Goal: Book appointment/travel/reservation

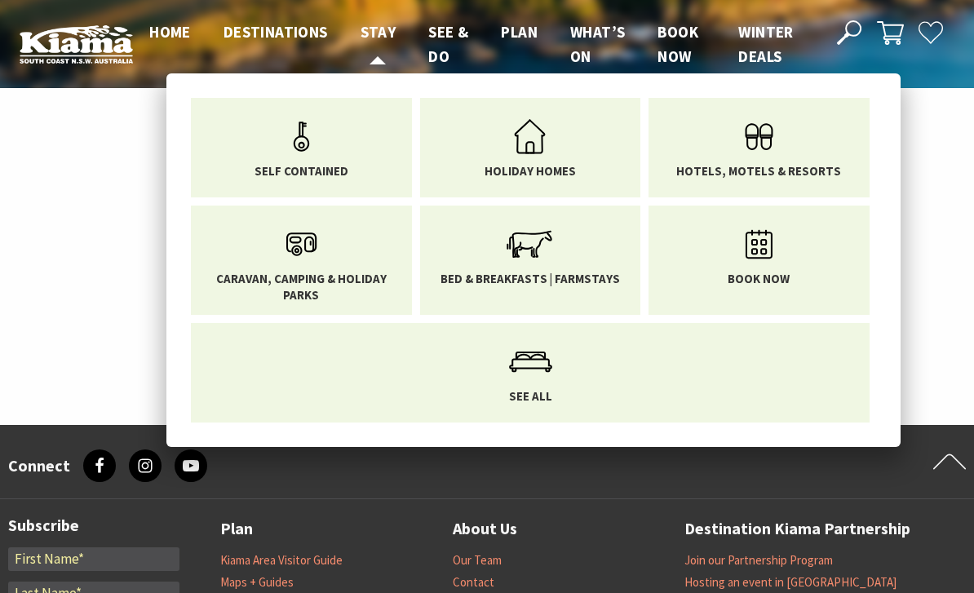
click at [375, 22] on span "Stay" at bounding box center [379, 32] width 36 height 20
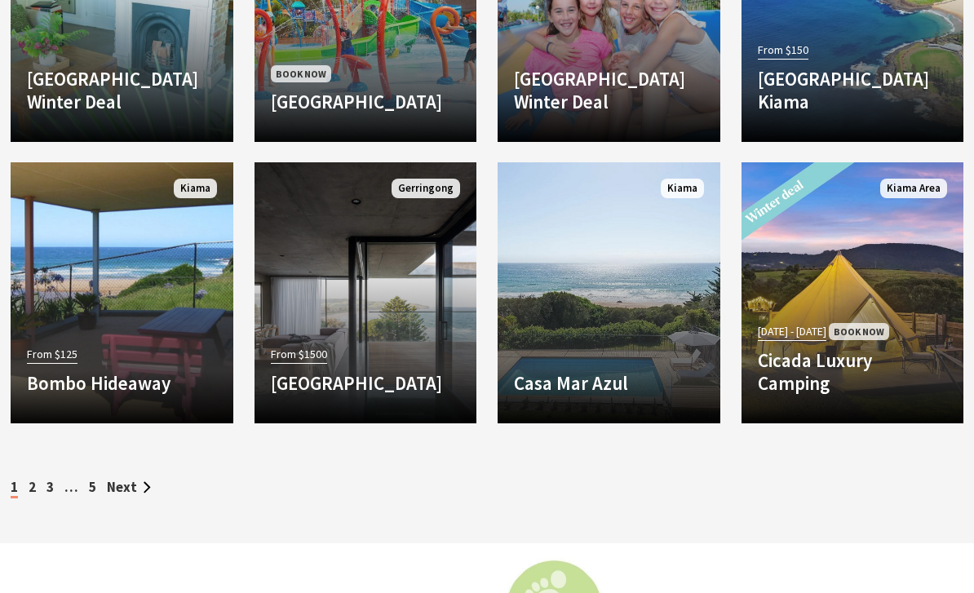
scroll to position [2452, 0]
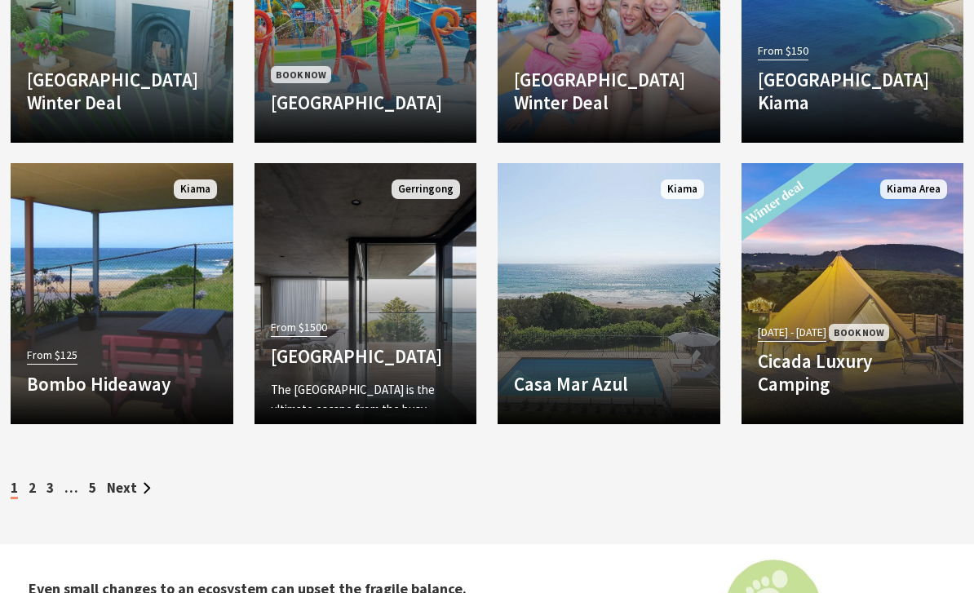
click at [428, 334] on div "From $1500 Bunker House The Bunker House is the ultimate escape from the busy S…" at bounding box center [366, 362] width 223 height 92
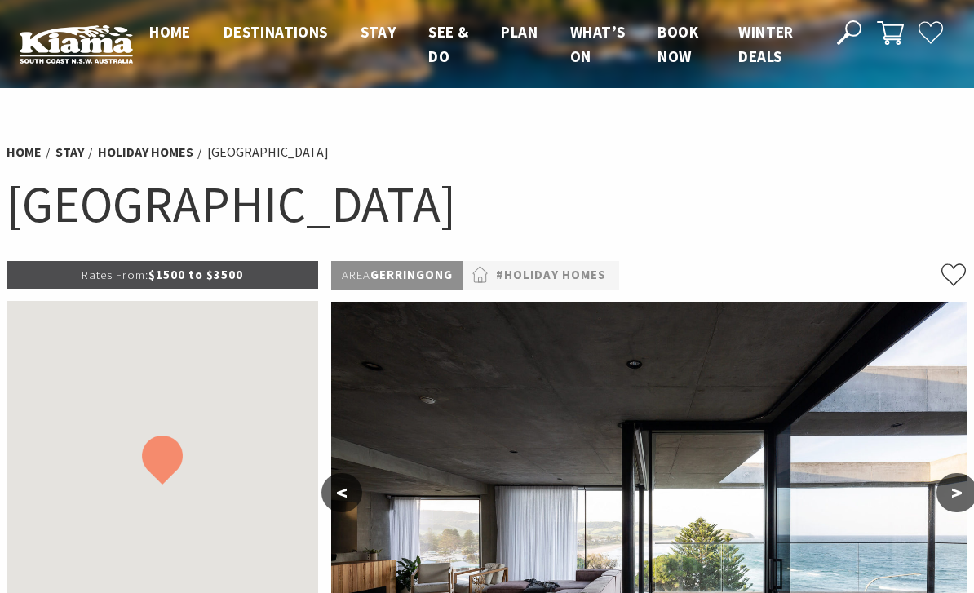
scroll to position [157, 0]
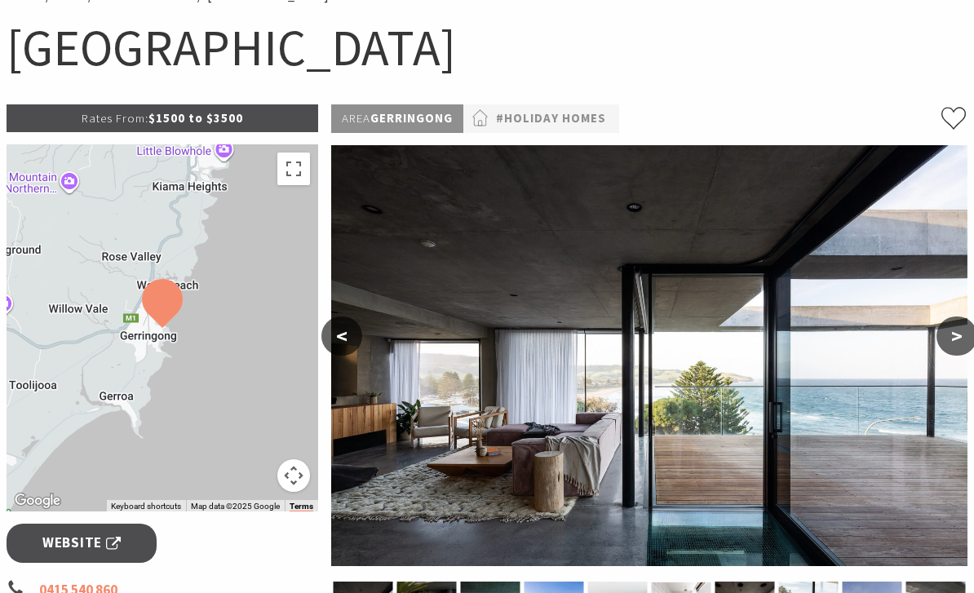
click at [962, 330] on button ">" at bounding box center [956, 336] width 41 height 39
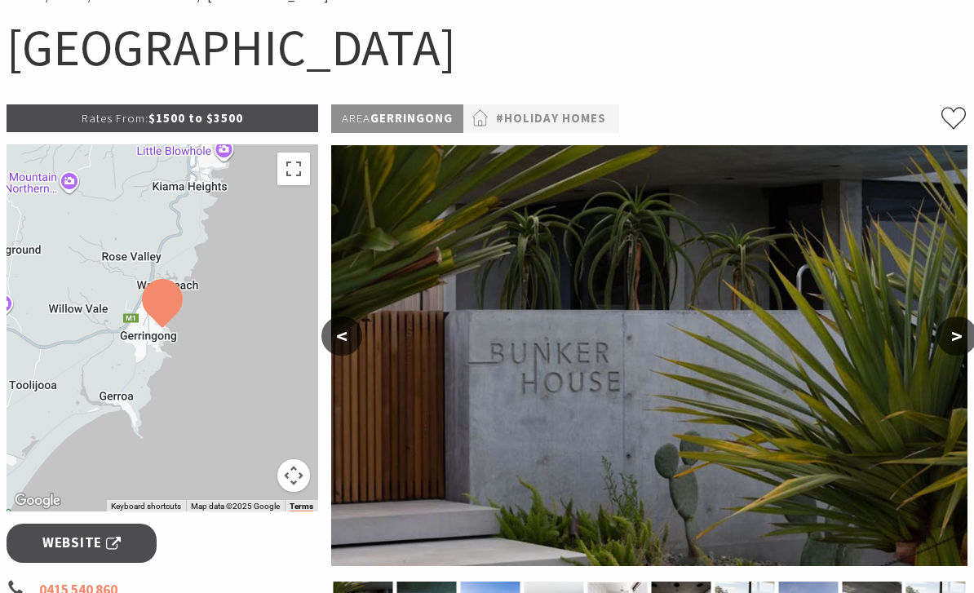
click at [962, 334] on button ">" at bounding box center [956, 336] width 41 height 39
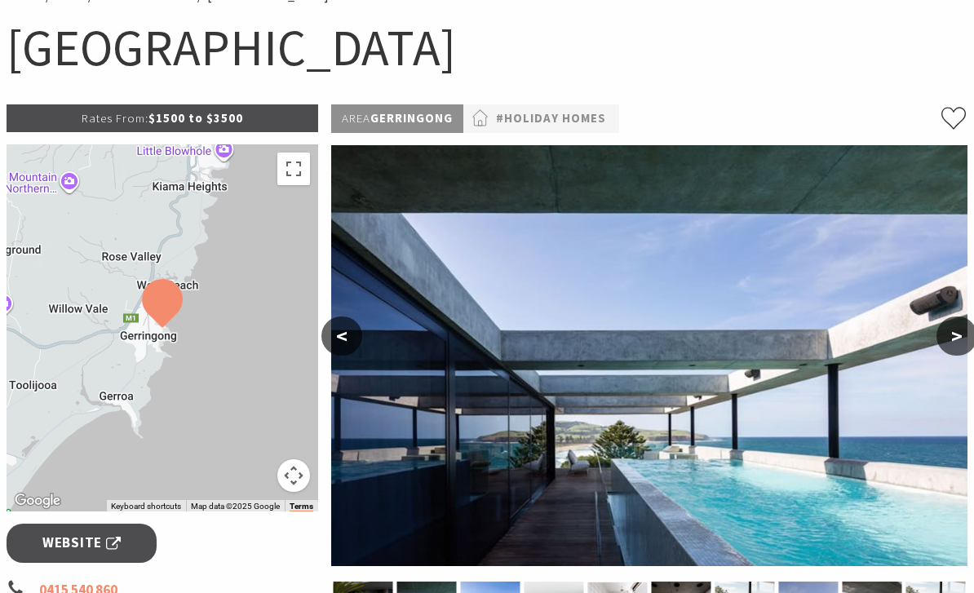
click at [959, 342] on button ">" at bounding box center [956, 336] width 41 height 39
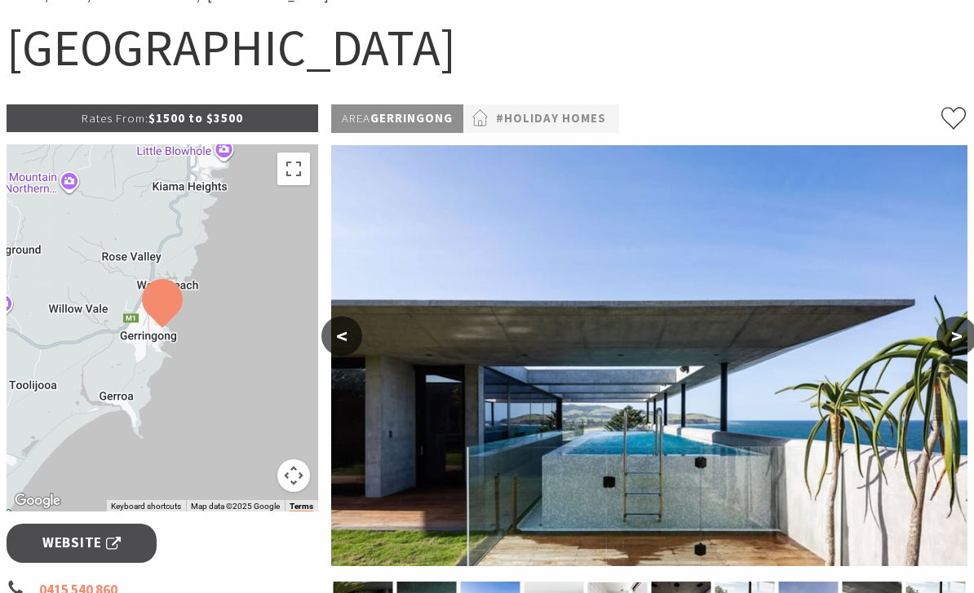
click at [962, 346] on button ">" at bounding box center [956, 336] width 41 height 39
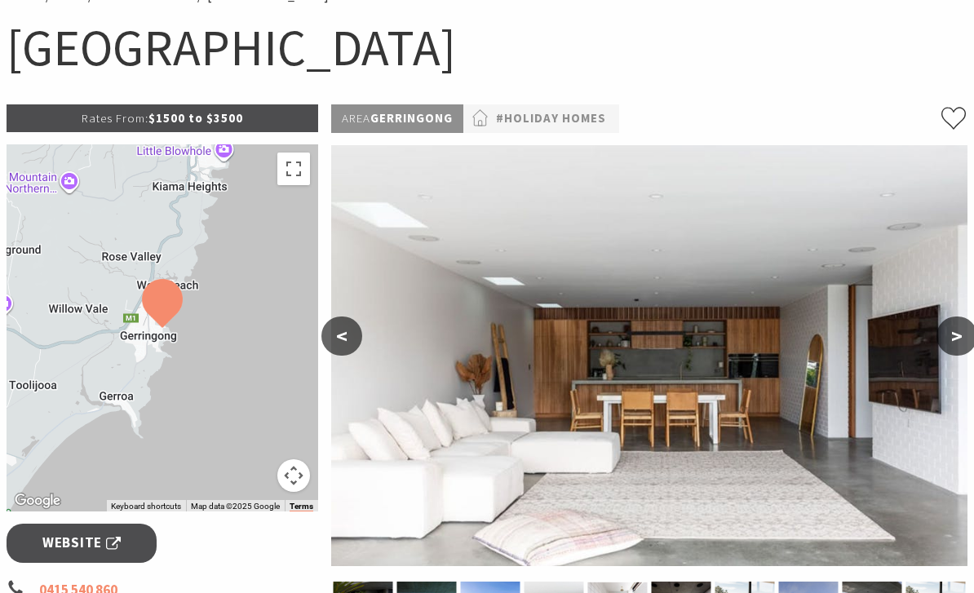
click at [964, 350] on button ">" at bounding box center [956, 336] width 41 height 39
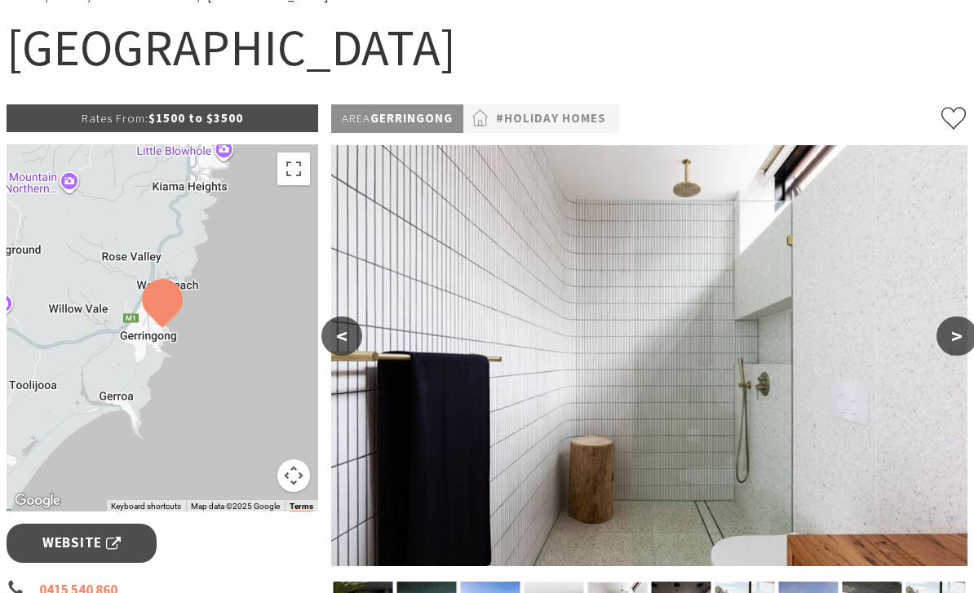
click at [954, 356] on img at bounding box center [649, 355] width 636 height 421
click at [959, 349] on button ">" at bounding box center [956, 336] width 41 height 39
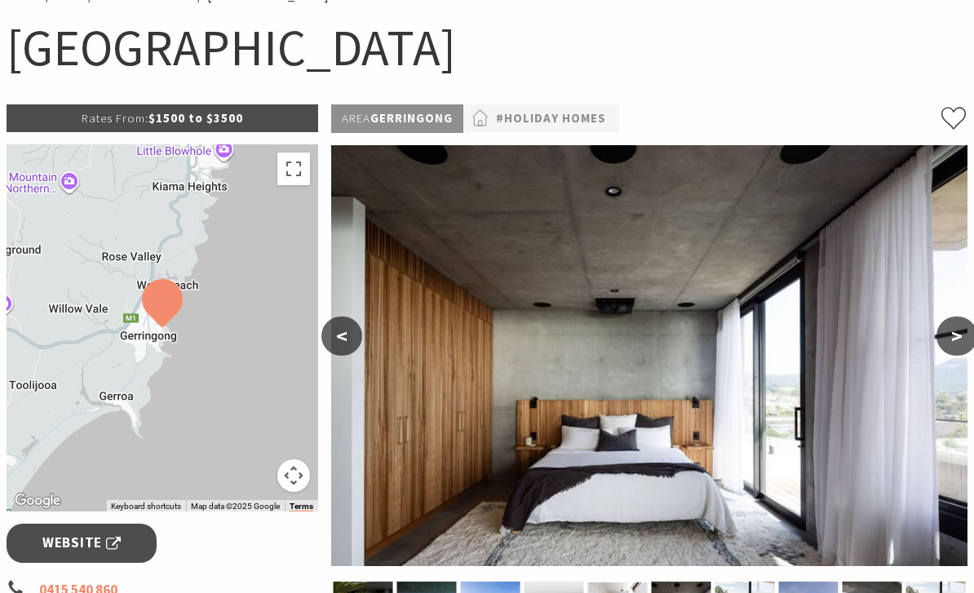
click at [954, 352] on button ">" at bounding box center [956, 336] width 41 height 39
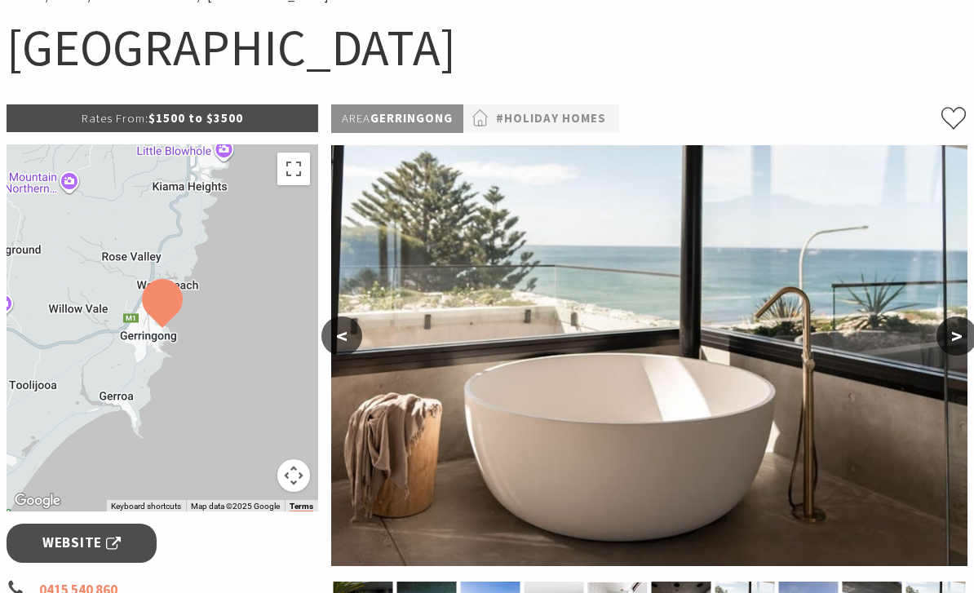
click at [954, 354] on button ">" at bounding box center [956, 336] width 41 height 39
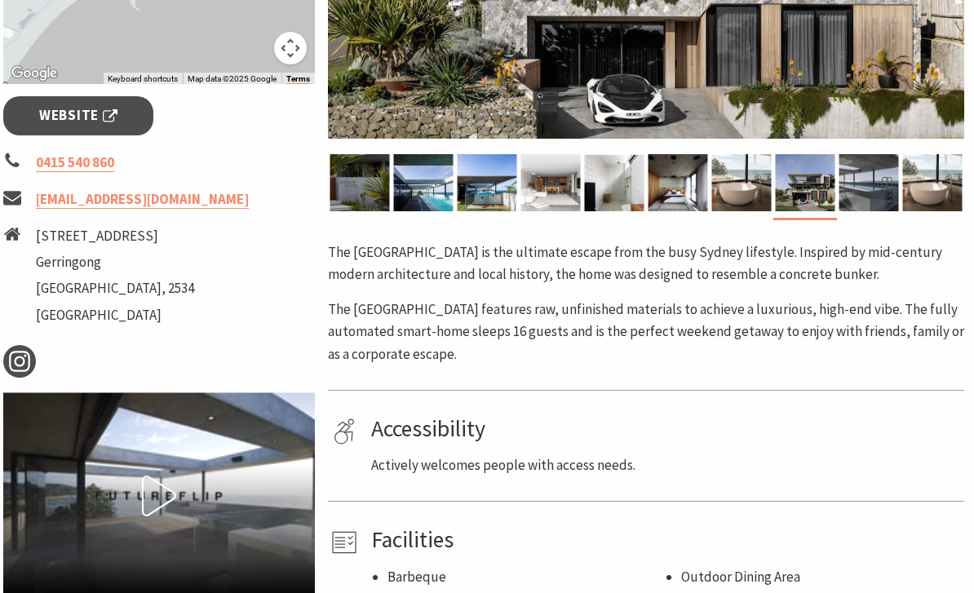
scroll to position [351, 3]
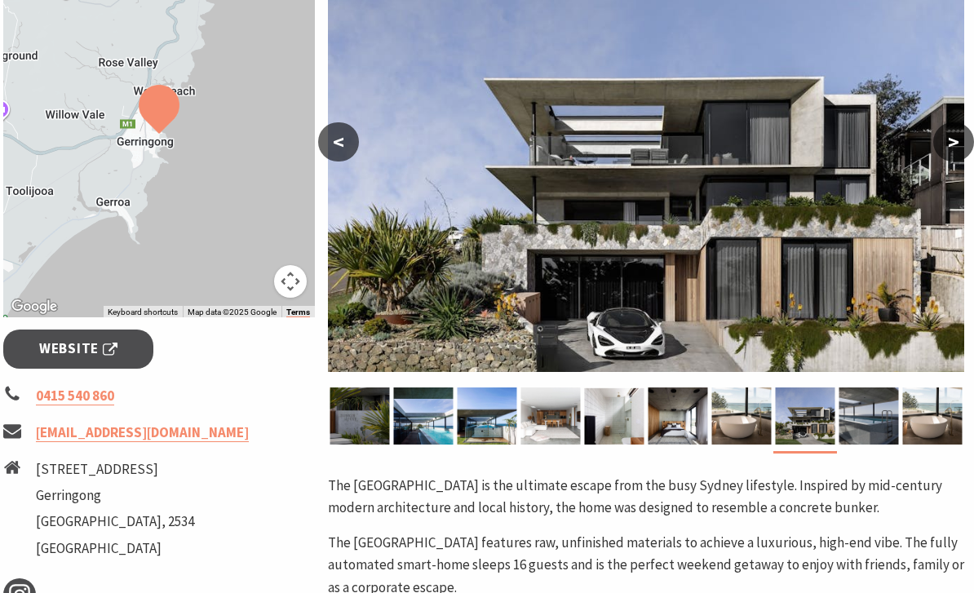
click at [103, 353] on span "Website" at bounding box center [78, 349] width 78 height 22
